Goal: Task Accomplishment & Management: Manage account settings

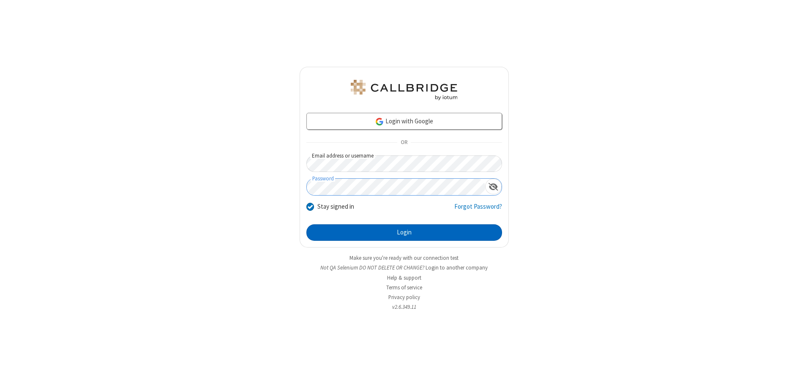
click at [404, 232] on button "Login" at bounding box center [404, 232] width 196 height 17
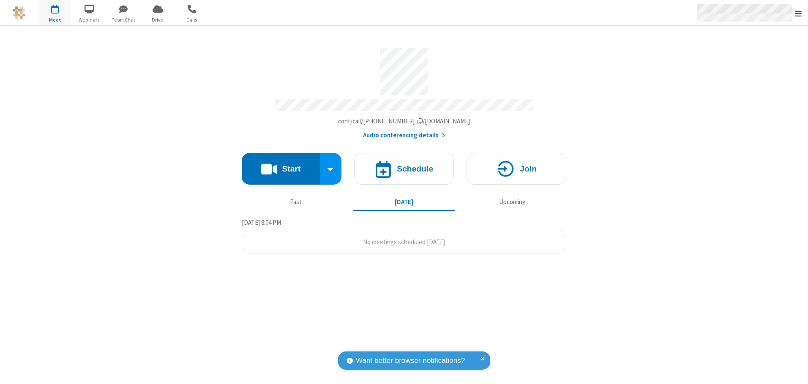
click at [798, 13] on span "Open menu" at bounding box center [798, 13] width 7 height 8
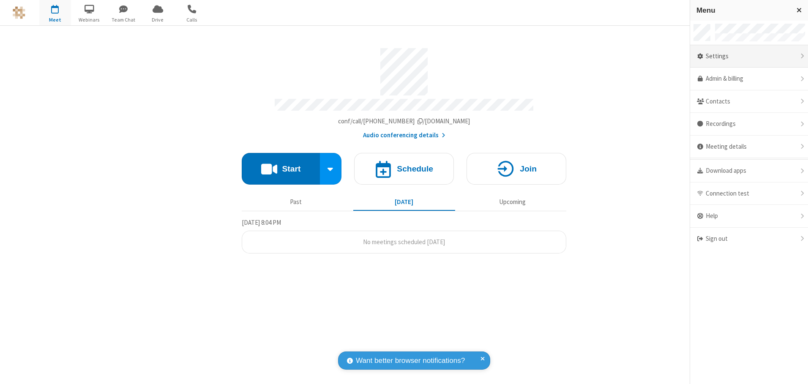
click at [749, 56] on div "Settings" at bounding box center [749, 56] width 118 height 23
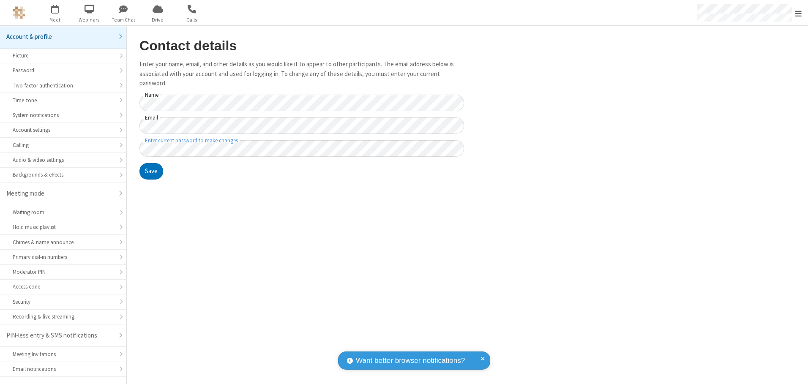
scroll to position [15, 0]
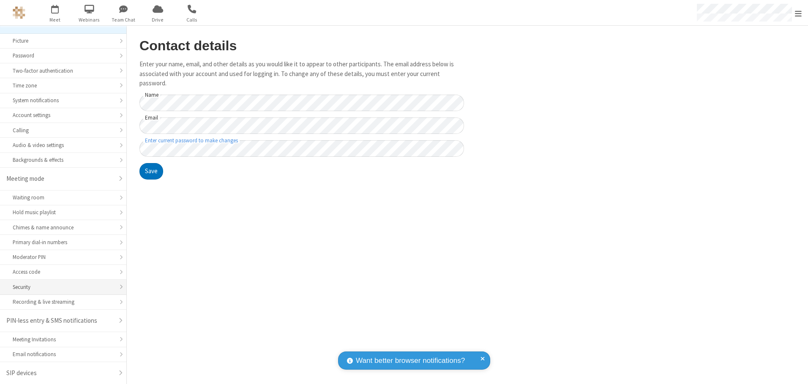
click at [60, 287] on div "Security" at bounding box center [63, 287] width 101 height 8
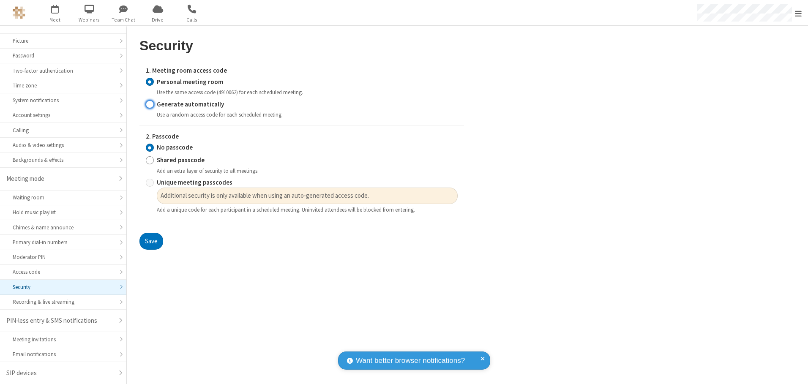
click at [150, 104] on input "Generate automatically" at bounding box center [150, 104] width 8 height 9
radio input "true"
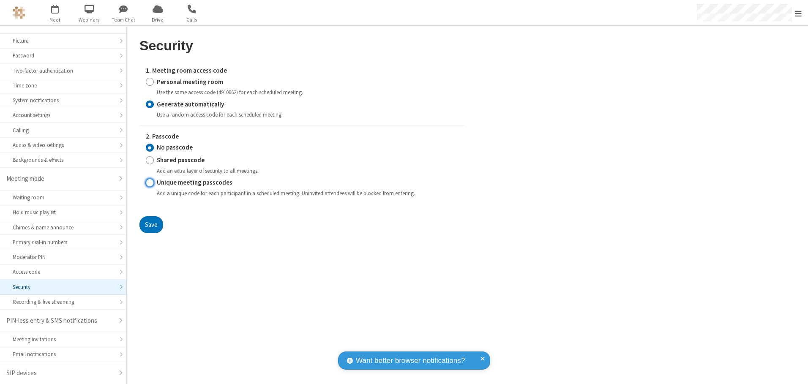
click at [150, 183] on input "Unique meeting passcodes" at bounding box center [150, 182] width 8 height 9
radio input "true"
click at [151, 224] on button "Save" at bounding box center [151, 224] width 24 height 17
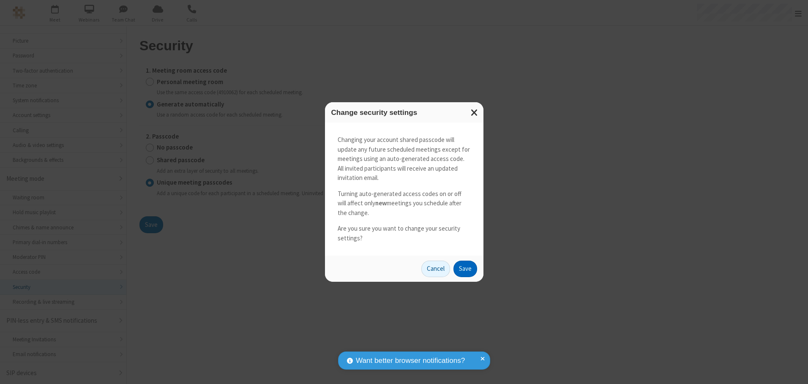
click at [465, 269] on button "Save" at bounding box center [465, 269] width 24 height 17
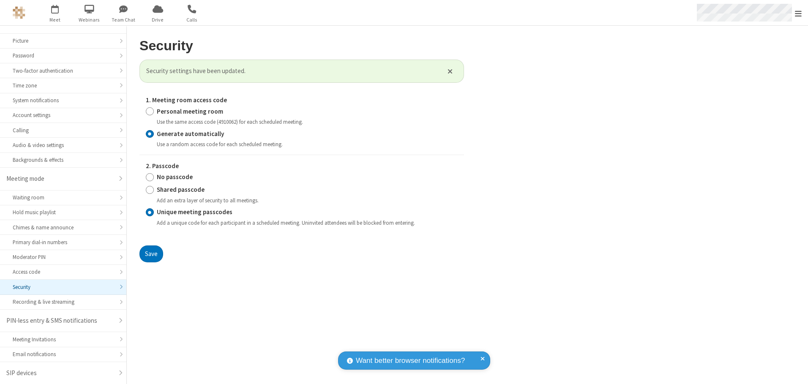
click at [798, 13] on span "Open menu" at bounding box center [798, 13] width 7 height 8
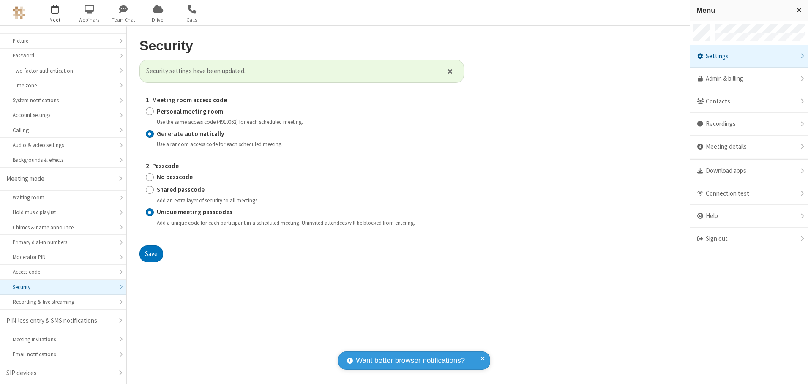
click at [55, 13] on span "button" at bounding box center [55, 9] width 32 height 14
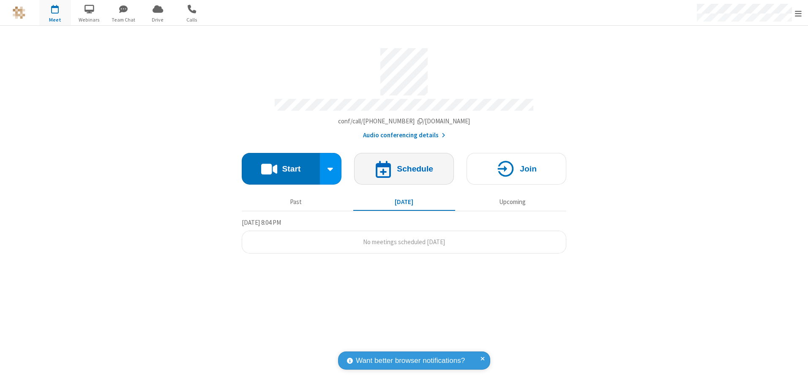
click at [404, 166] on h4 "Schedule" at bounding box center [415, 169] width 36 height 8
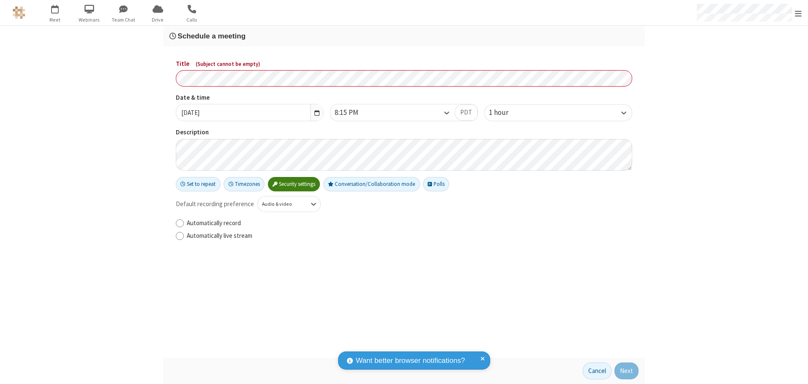
click at [404, 36] on h3 "Schedule a meeting" at bounding box center [403, 36] width 469 height 8
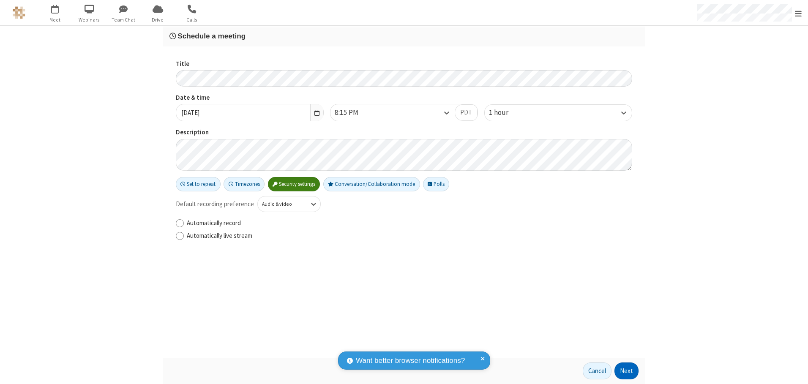
click at [627, 371] on button "Next" at bounding box center [626, 371] width 24 height 17
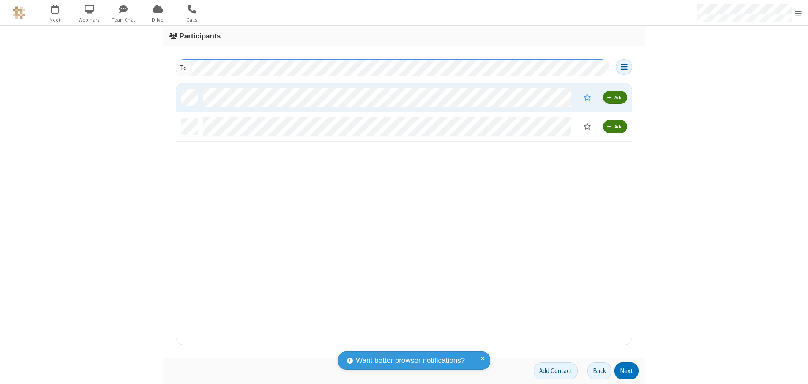
scroll to position [255, 449]
click at [627, 371] on button "Next" at bounding box center [626, 371] width 24 height 17
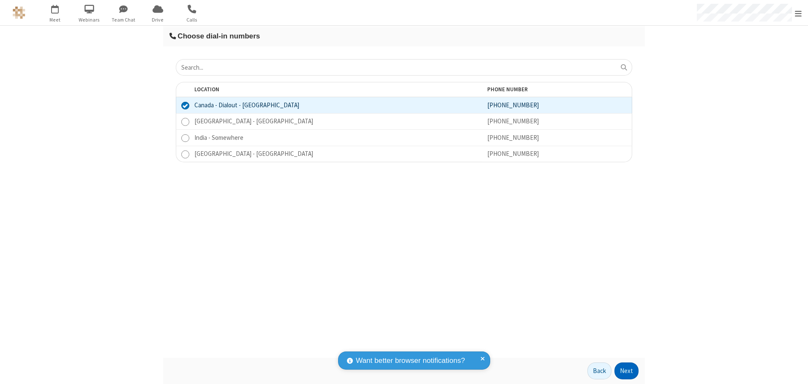
click at [627, 371] on button "Next" at bounding box center [626, 371] width 24 height 17
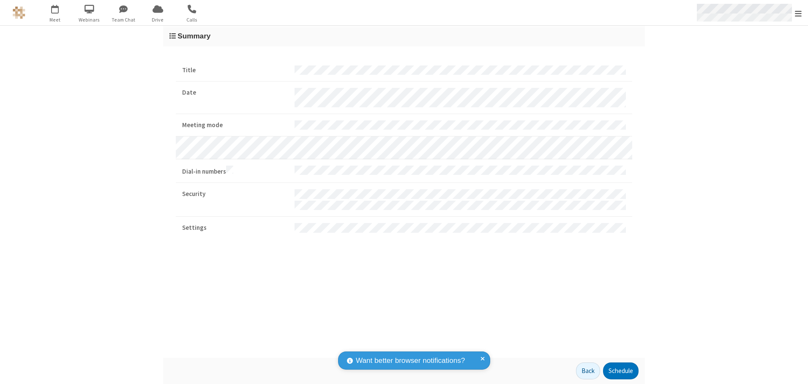
click at [798, 13] on span "Open menu" at bounding box center [798, 13] width 7 height 8
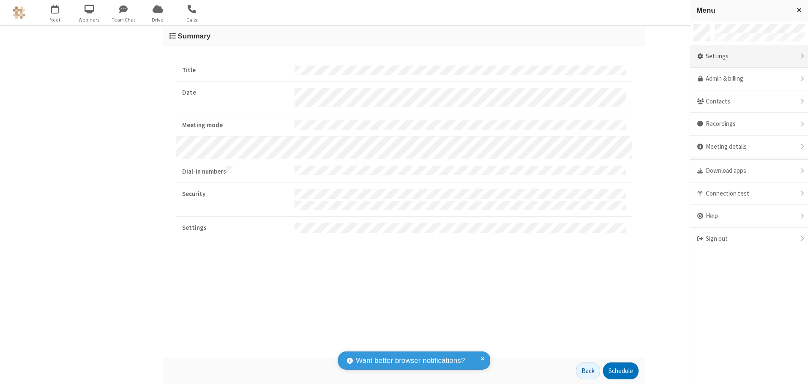
click at [749, 56] on div "Settings" at bounding box center [749, 56] width 118 height 23
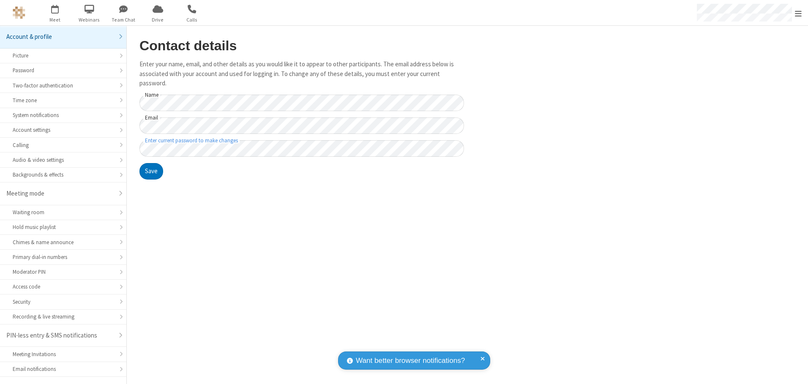
scroll to position [15, 0]
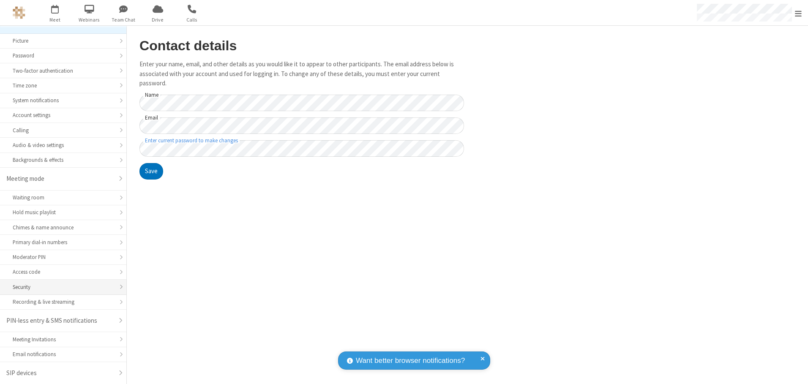
click at [60, 287] on div "Security" at bounding box center [63, 287] width 101 height 8
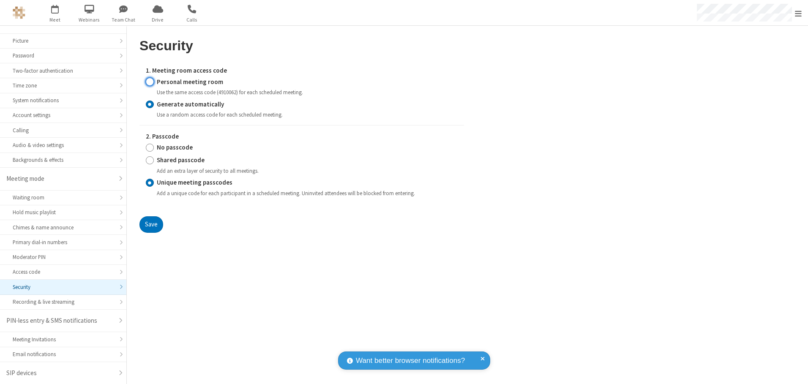
click at [150, 82] on input "Personal meeting room" at bounding box center [150, 81] width 8 height 9
radio input "true"
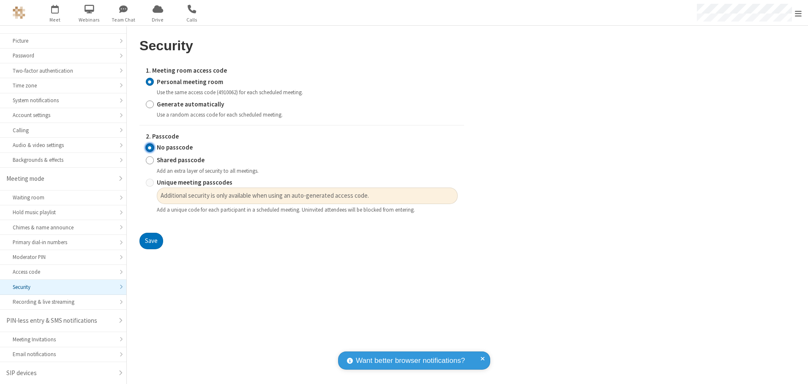
click at [150, 147] on input "No passcode" at bounding box center [150, 147] width 8 height 9
click at [151, 241] on button "Save" at bounding box center [151, 241] width 24 height 17
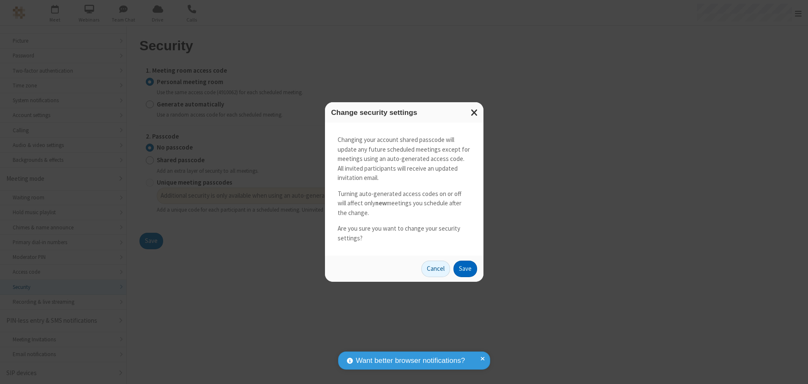
click at [465, 269] on button "Save" at bounding box center [465, 269] width 24 height 17
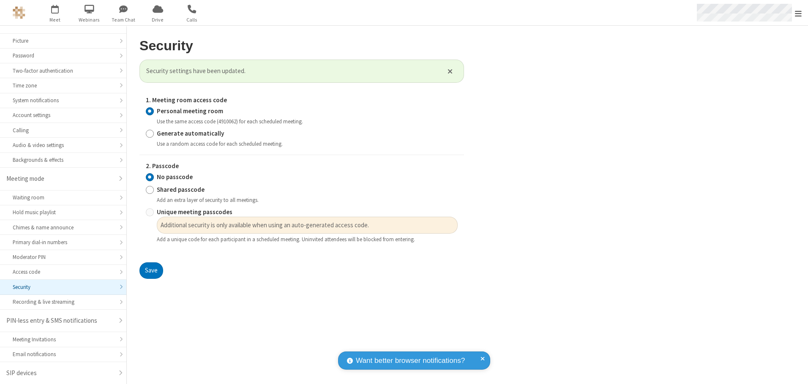
click at [798, 13] on span "Open menu" at bounding box center [798, 13] width 7 height 8
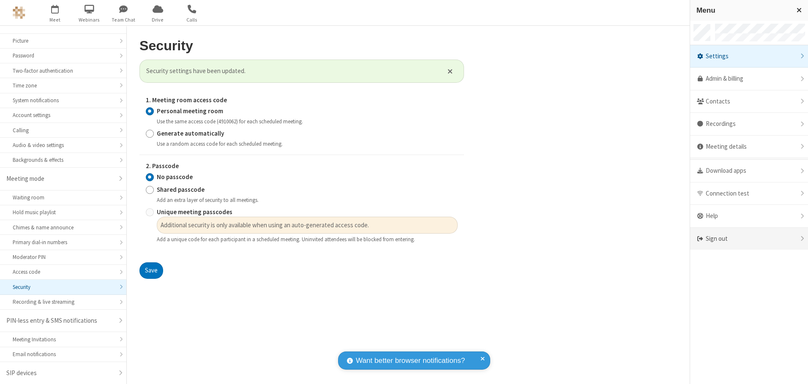
click at [749, 239] on div "Sign out" at bounding box center [749, 239] width 118 height 22
